Goal: Information Seeking & Learning: Understand process/instructions

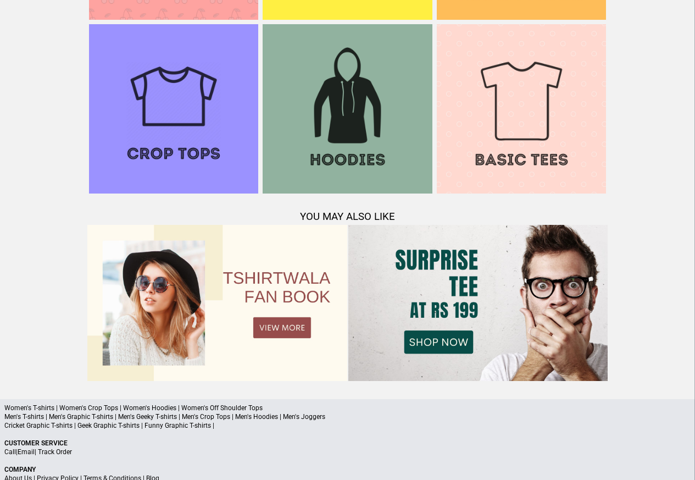
scroll to position [1061, 0]
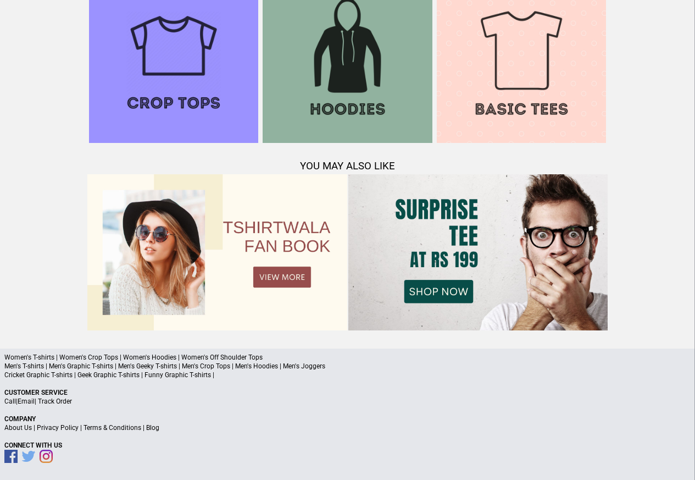
click at [107, 428] on link "Terms & Conditions" at bounding box center [113, 428] width 58 height 8
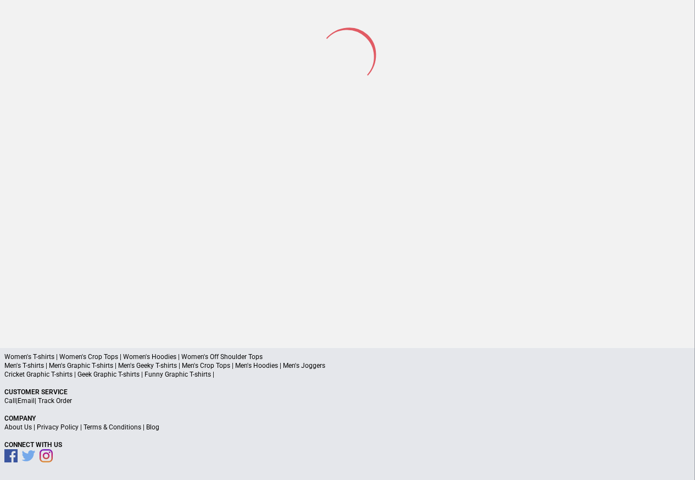
scroll to position [51, 0]
